Goal: Task Accomplishment & Management: Use online tool/utility

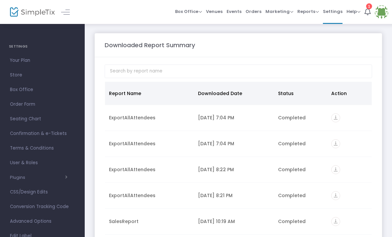
click at [137, 120] on div "ExportAllAttendees" at bounding box center [149, 117] width 81 height 7
click at [333, 120] on icon "vertical_align_bottom" at bounding box center [335, 117] width 9 height 9
click at [27, 105] on span "Order Form" at bounding box center [42, 104] width 65 height 9
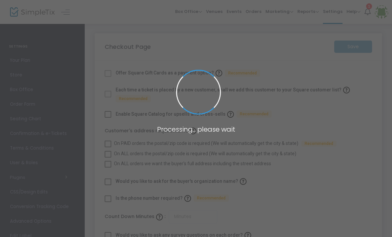
checkbox input "true"
type input "45"
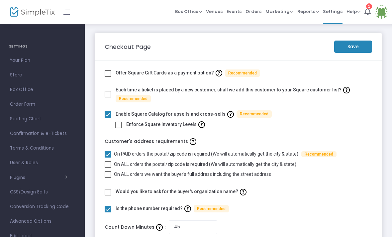
click at [305, 41] on div "Checkout Page Save" at bounding box center [238, 46] width 274 height 12
click at [313, 10] on span "Reports" at bounding box center [308, 11] width 22 height 6
click at [199, 10] on span "Box Office" at bounding box center [188, 11] width 27 height 6
click at [205, 35] on li "Bookings" at bounding box center [198, 35] width 47 height 13
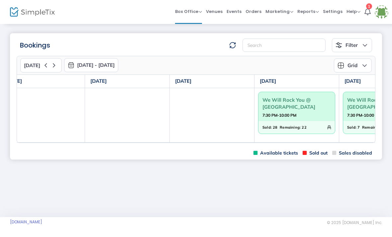
scroll to position [0, 108]
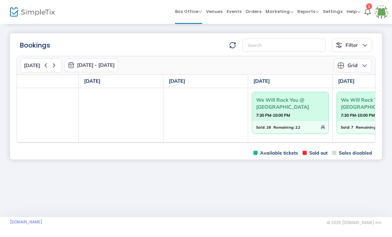
click at [292, 110] on span "We Will Rock You @ [GEOGRAPHIC_DATA]" at bounding box center [290, 103] width 68 height 17
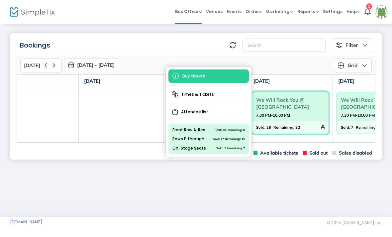
click at [291, 128] on span "Remaining:" at bounding box center [283, 126] width 21 height 7
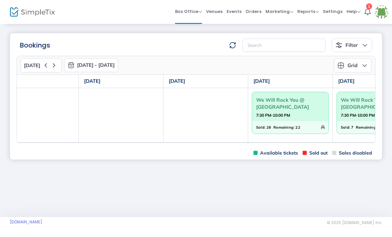
click at [290, 108] on span "We Will Rock You @ [GEOGRAPHIC_DATA]" at bounding box center [290, 103] width 68 height 17
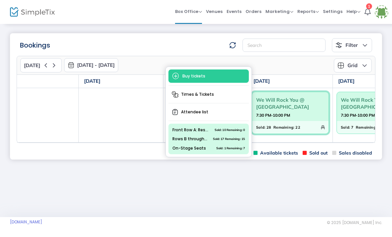
click at [219, 143] on div "Front Row A: Reserved Seating Sold: 10 Remaining: 0 Rows B through E: Reserved …" at bounding box center [208, 138] width 80 height 31
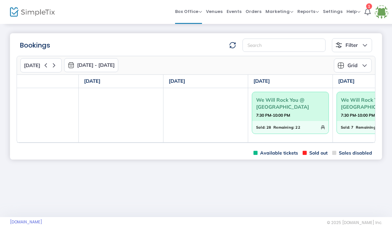
click at [291, 115] on span "7:30 PM-10:00 PM" at bounding box center [290, 115] width 68 height 7
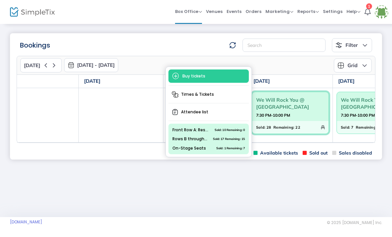
click at [197, 112] on span "Attendee list" at bounding box center [208, 112] width 80 height 12
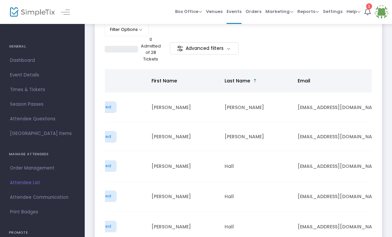
scroll to position [0, 49]
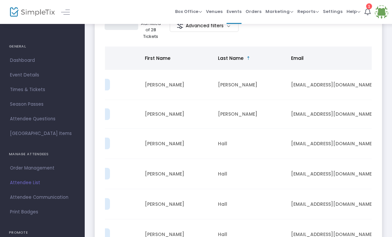
click at [233, 61] on span "Last Name" at bounding box center [231, 58] width 26 height 7
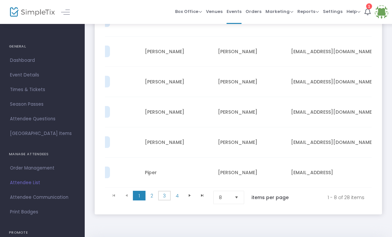
click at [162, 197] on span "3" at bounding box center [164, 196] width 13 height 10
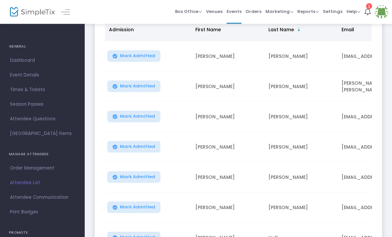
click at [145, 149] on span "Mark Admitted" at bounding box center [137, 146] width 35 height 5
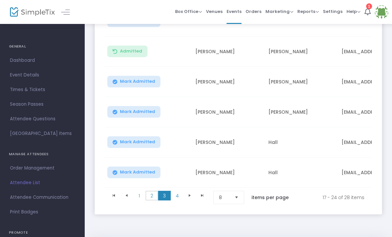
click at [155, 197] on span "2" at bounding box center [151, 196] width 13 height 10
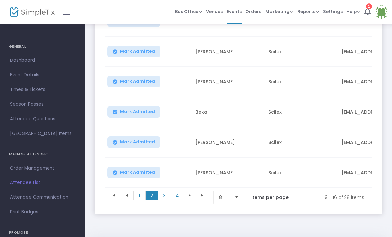
click at [142, 195] on span "1" at bounding box center [139, 196] width 13 height 10
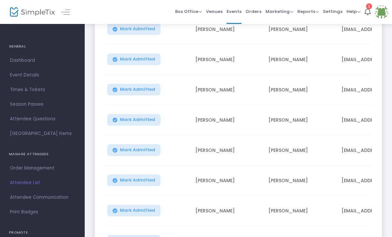
click at [137, 150] on span "Mark Admitted" at bounding box center [137, 149] width 35 height 5
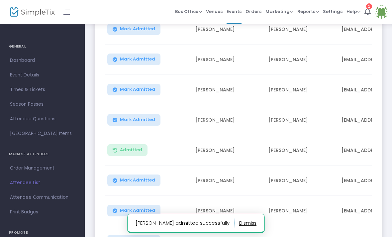
click at [141, 118] on span "Mark Admitted" at bounding box center [137, 119] width 35 height 5
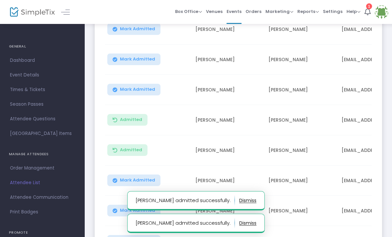
click at [139, 91] on span "Mark Admitted" at bounding box center [137, 89] width 35 height 5
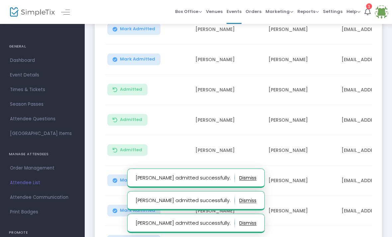
click at [137, 60] on span "Mark Admitted" at bounding box center [137, 58] width 35 height 5
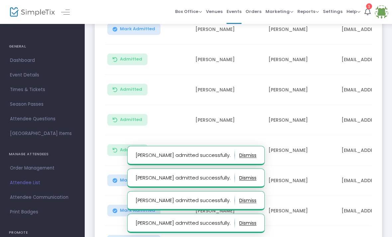
click at [137, 29] on span "Mark Admitted" at bounding box center [137, 28] width 35 height 5
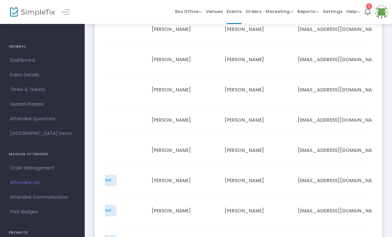
scroll to position [0, 17]
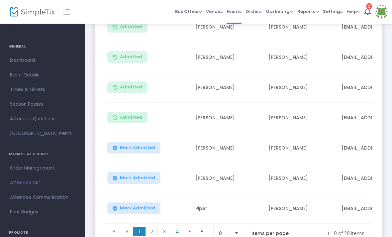
click at [152, 234] on span "2" at bounding box center [151, 232] width 13 height 10
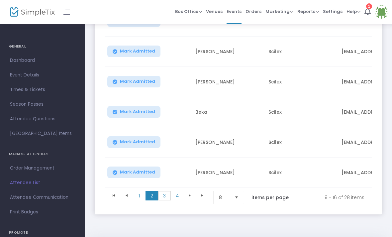
click at [166, 197] on span "3" at bounding box center [164, 196] width 13 height 10
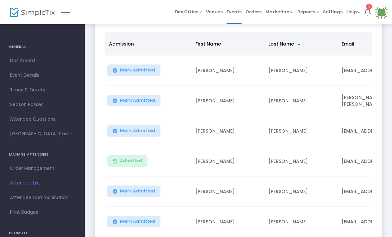
click at [138, 218] on span "Mark Admitted" at bounding box center [137, 220] width 35 height 5
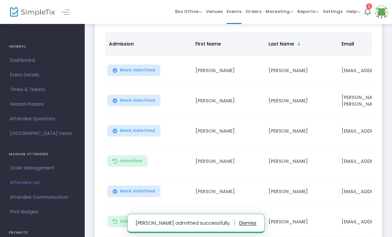
click at [135, 194] on span "Mark Admitted" at bounding box center [137, 190] width 35 height 5
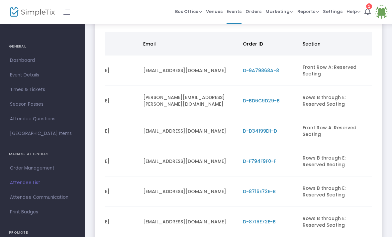
click at [269, 159] on span "D-F794F9F0-F" at bounding box center [259, 161] width 33 height 7
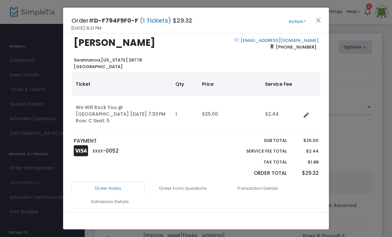
click at [321, 22] on button "Close" at bounding box center [318, 20] width 9 height 9
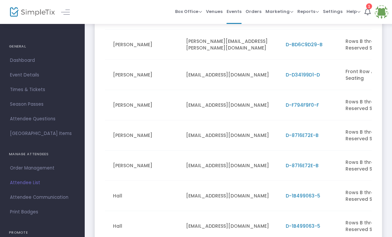
click at [303, 134] on span "D-8716E72E-B" at bounding box center [301, 135] width 33 height 7
